Goal: Task Accomplishment & Management: Manage account settings

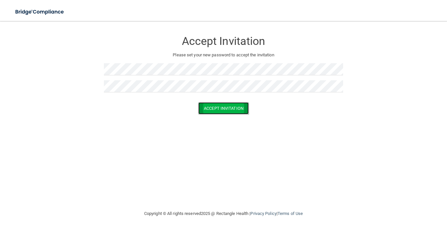
click at [215, 112] on button "Accept Invitation" at bounding box center [223, 108] width 50 height 12
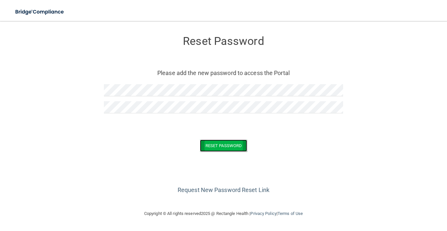
click at [237, 145] on button "Reset Password" at bounding box center [223, 146] width 47 height 12
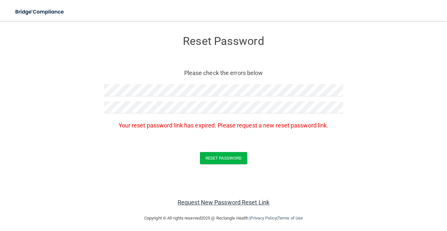
click at [230, 203] on link "Request New Password Reset Link" at bounding box center [224, 202] width 92 height 7
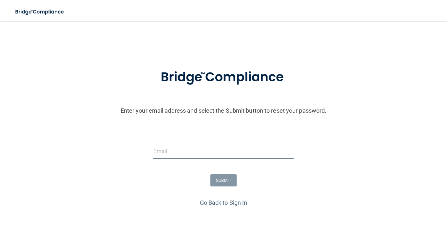
click at [202, 155] on input "email" at bounding box center [223, 151] width 140 height 15
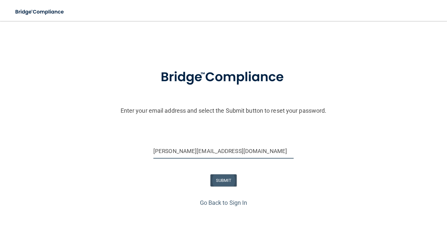
type input "[PERSON_NAME][EMAIL_ADDRESS][DOMAIN_NAME]"
click at [223, 183] on button "SUBMIT" at bounding box center [223, 180] width 27 height 12
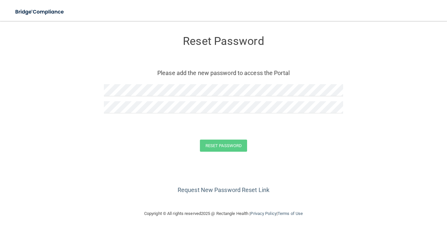
click at [250, 101] on div at bounding box center [223, 92] width 239 height 17
click at [235, 146] on button "Reset Password" at bounding box center [223, 146] width 47 height 12
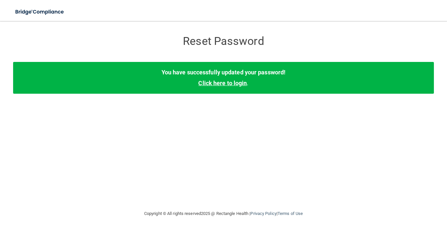
click at [237, 84] on link "Click here to login" at bounding box center [222, 83] width 49 height 7
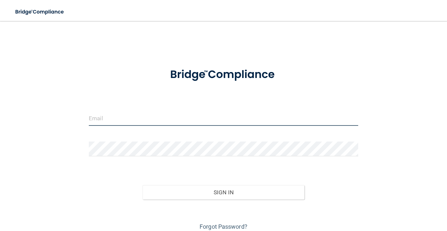
click at [188, 122] on input "email" at bounding box center [224, 118] width 270 height 15
type input "[PERSON_NAME][EMAIL_ADDRESS][DOMAIN_NAME]"
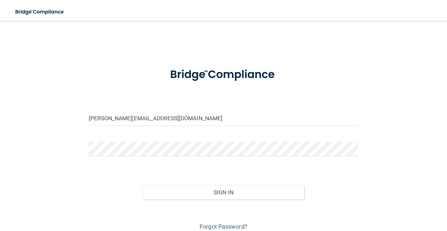
click at [162, 159] on div at bounding box center [223, 152] width 279 height 20
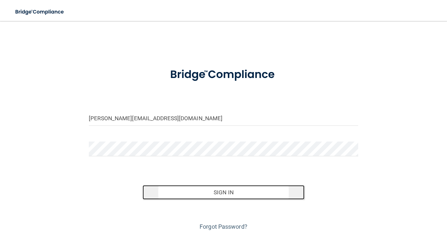
click at [204, 194] on button "Sign In" at bounding box center [224, 192] width 162 height 14
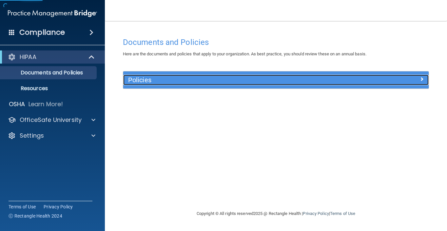
click at [225, 82] on h5 "Policies" at bounding box center [237, 79] width 219 height 7
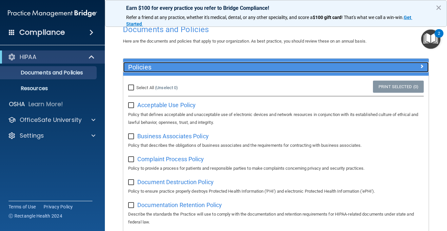
scroll to position [15, 0]
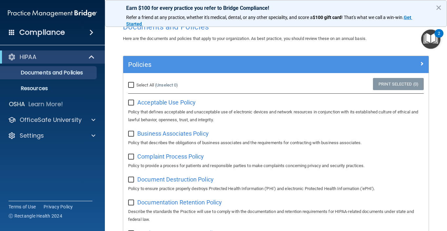
click at [132, 85] on input "Select All (Unselect 0) Unselect All" at bounding box center [132, 85] width 8 height 5
checkbox input "true"
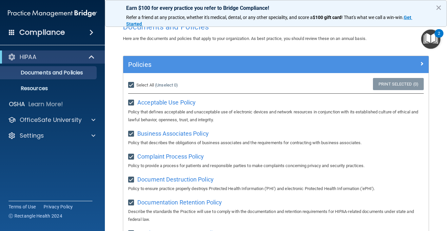
checkbox input "true"
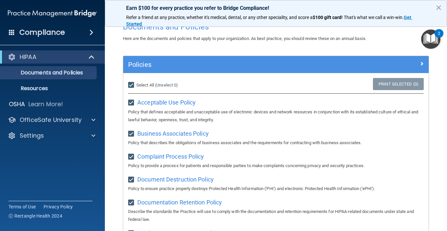
checkbox input "true"
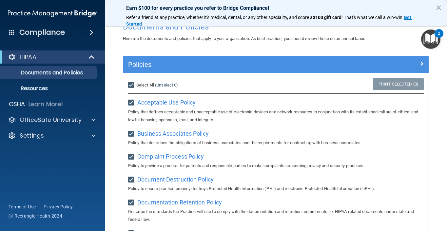
checkbox input "true"
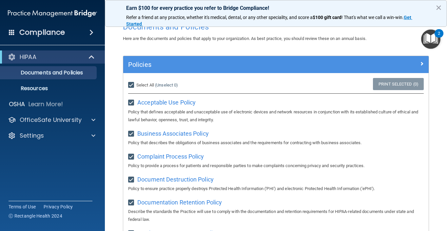
checkbox input "true"
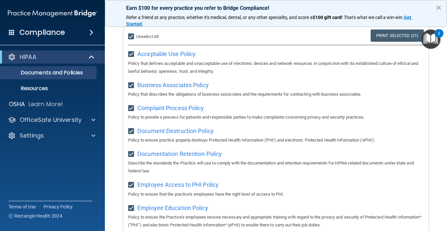
scroll to position [0, 0]
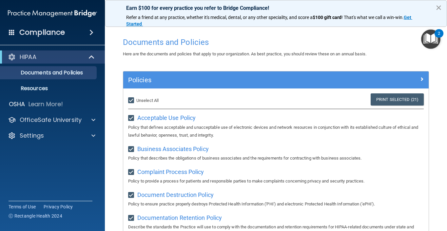
click at [439, 7] on button "×" at bounding box center [439, 7] width 6 height 10
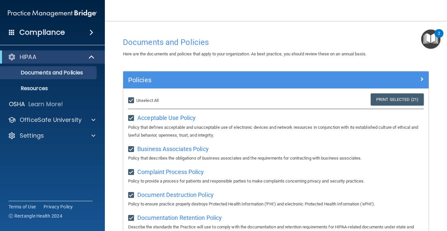
click at [428, 38] on img "Open Resource Center, 2 new notifications" at bounding box center [430, 39] width 19 height 19
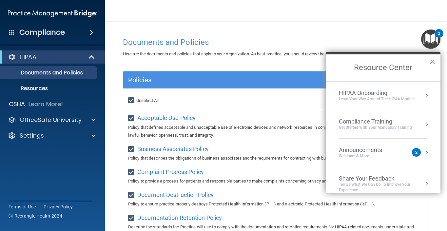
click at [429, 63] on button "×" at bounding box center [432, 61] width 6 height 10
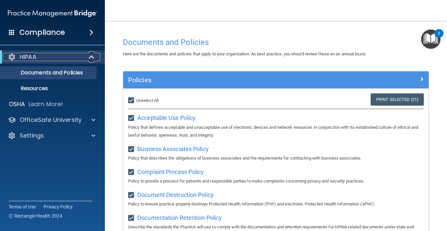
click at [93, 58] on span at bounding box center [93, 57] width 6 height 8
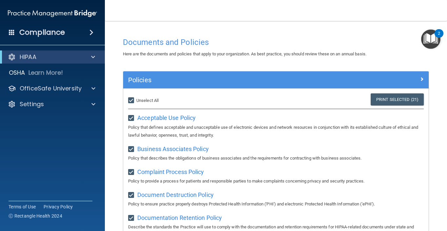
click at [133, 100] on input "Select All (Unselect 21) Unselect All" at bounding box center [132, 100] width 8 height 5
checkbox input "false"
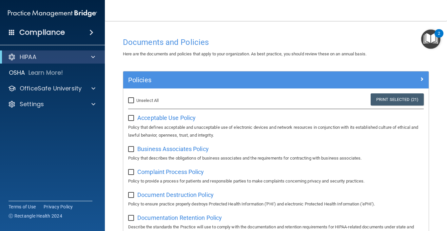
checkbox input "false"
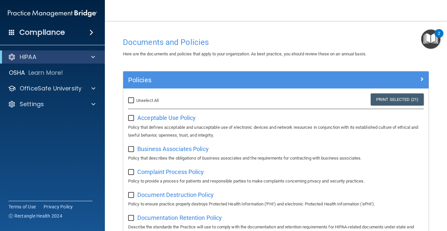
checkbox input "false"
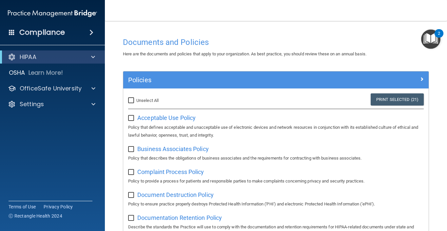
checkbox input "false"
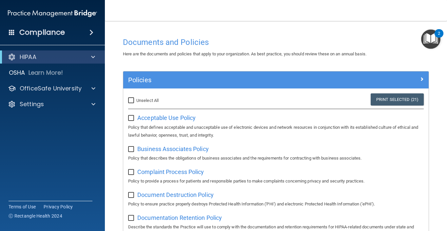
checkbox input "false"
click at [91, 34] on span at bounding box center [92, 33] width 4 height 8
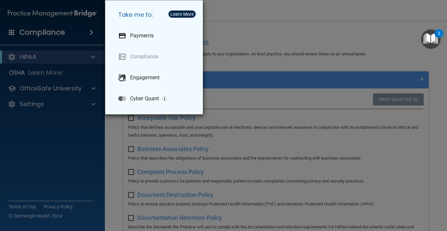
click at [231, 32] on div "Take me to: Payments Compliance Engagement Cyber Quant" at bounding box center [223, 115] width 447 height 231
